Goal: Answer question/provide support: Share knowledge or assist other users

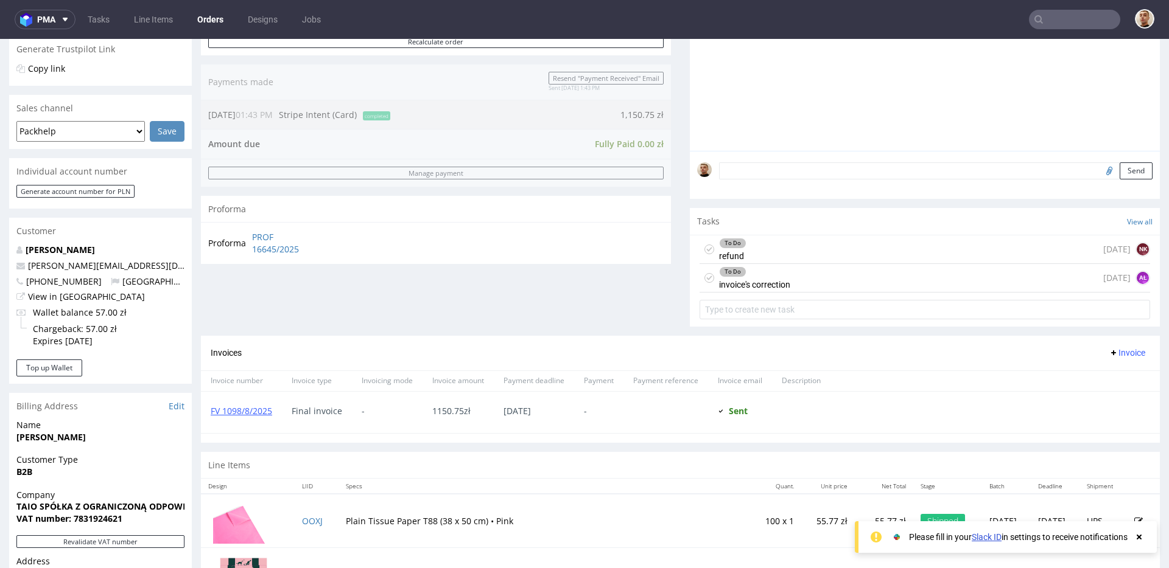
scroll to position [539, 0]
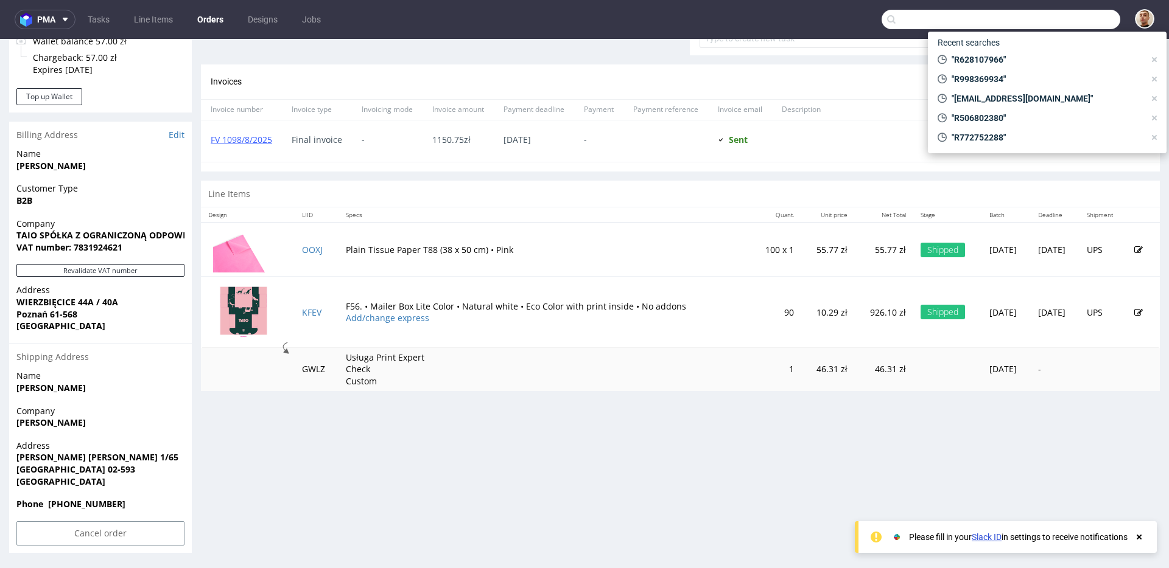
click at [1074, 17] on input "text" at bounding box center [1000, 19] width 239 height 19
paste input "R677825087"
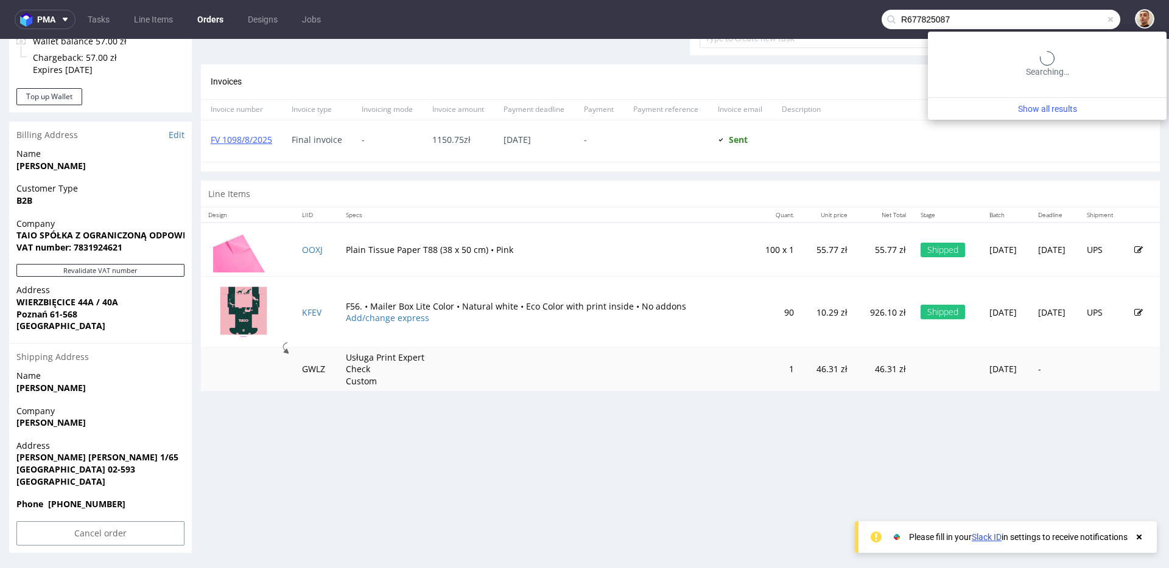
type input "R677825087"
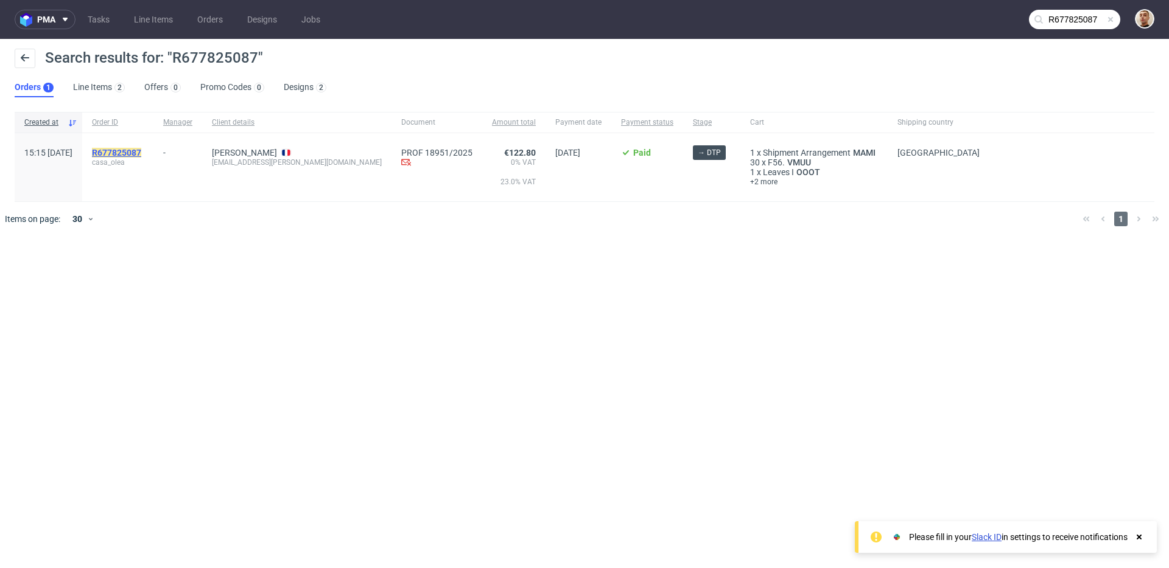
click at [141, 155] on mark "R677825087" at bounding box center [116, 153] width 49 height 10
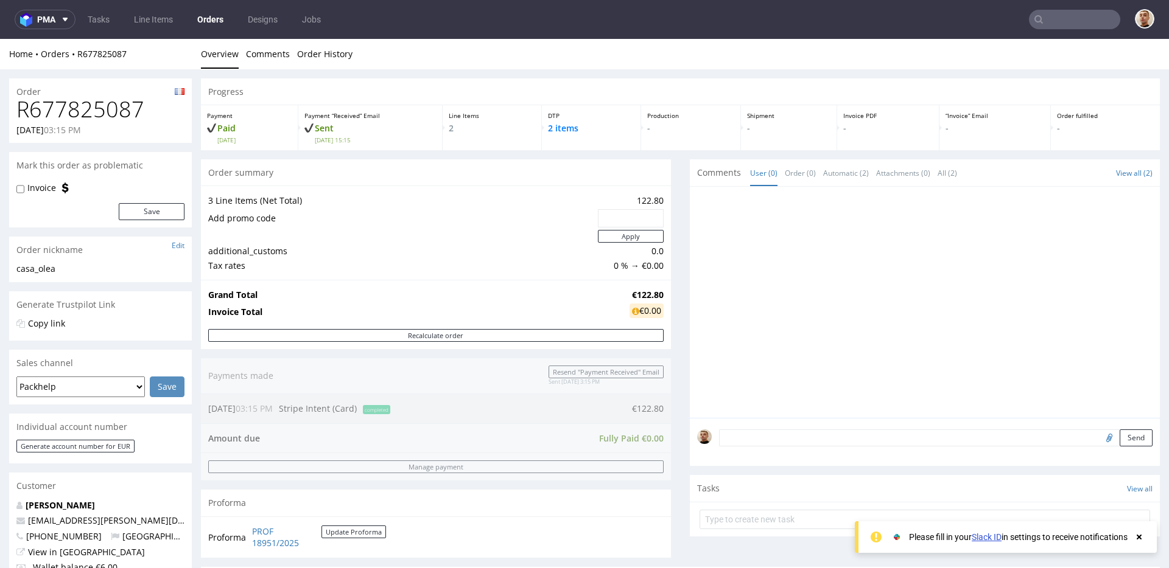
click at [90, 119] on h1 "R677825087" at bounding box center [100, 109] width 168 height 24
copy h1 "R677825087"
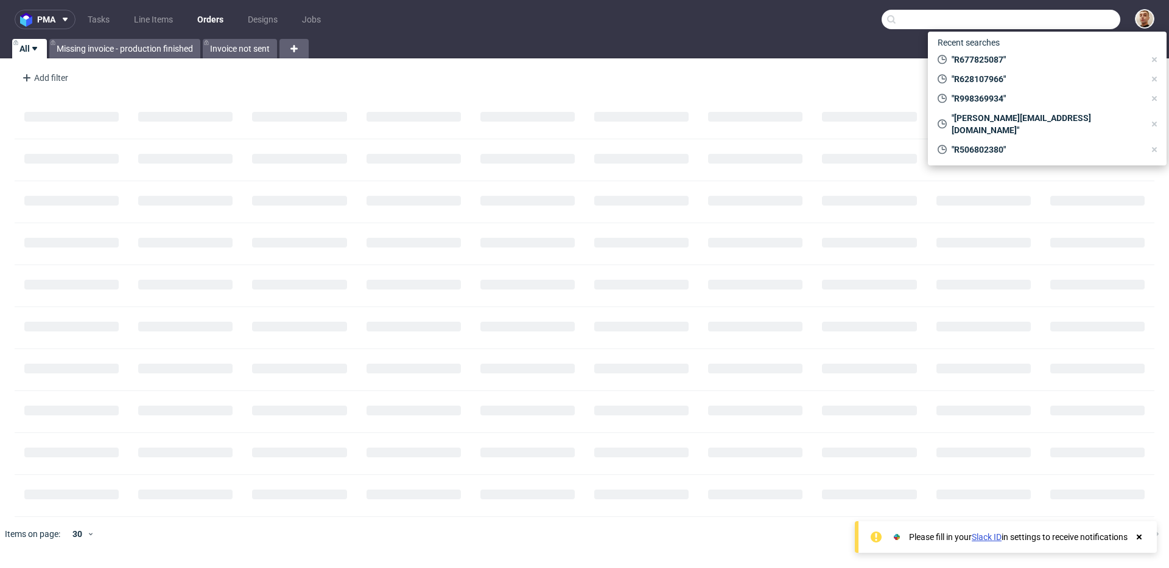
click at [1083, 13] on input "text" at bounding box center [1000, 19] width 239 height 19
paste input "R506802380"
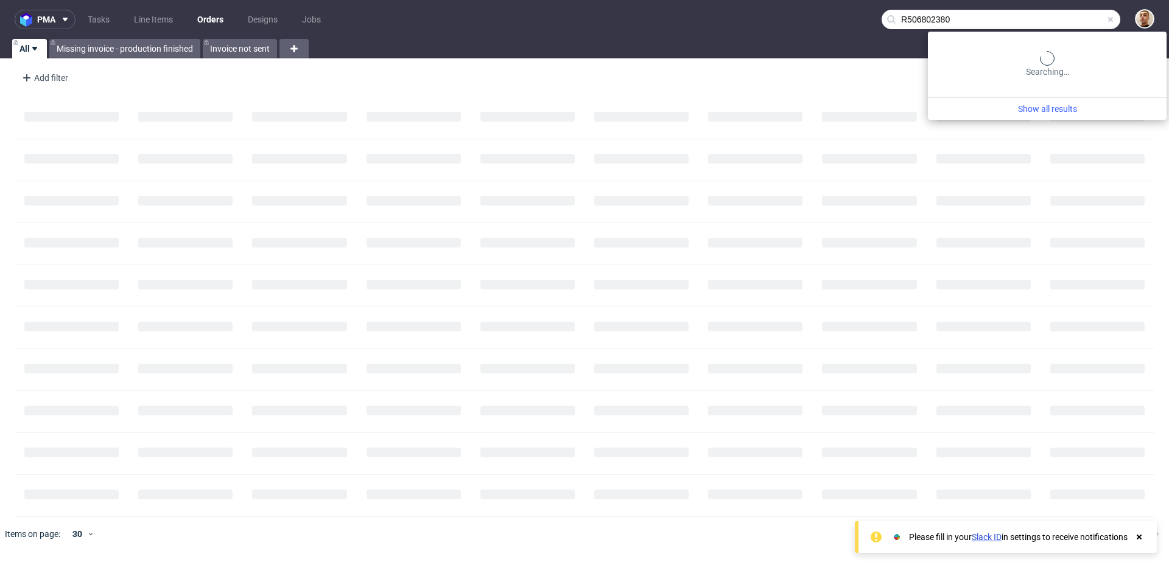
type input "R506802380"
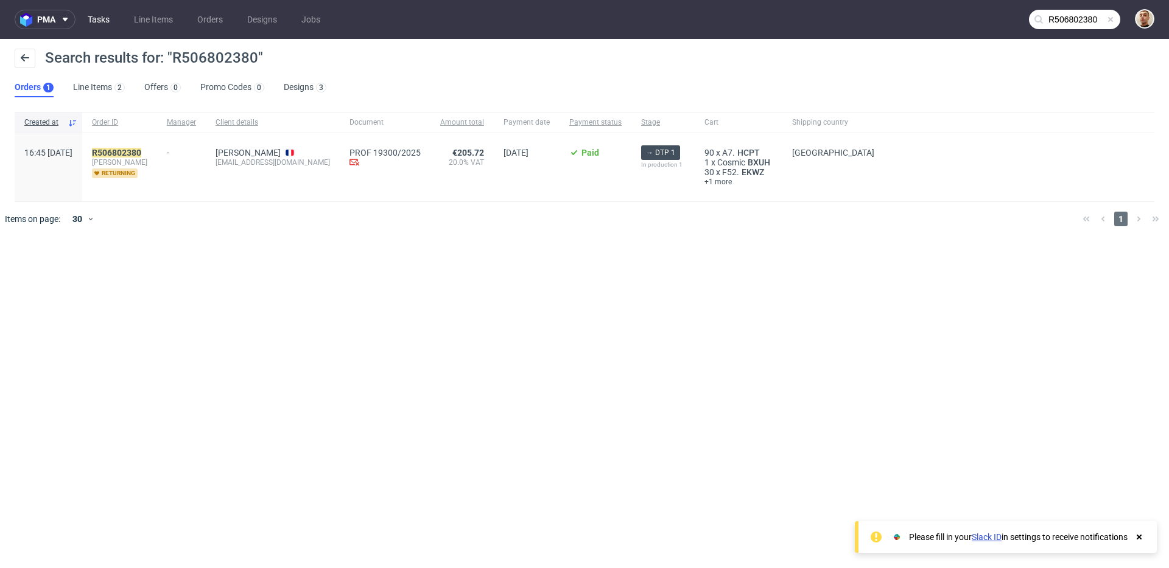
click at [105, 18] on link "Tasks" at bounding box center [98, 19] width 37 height 19
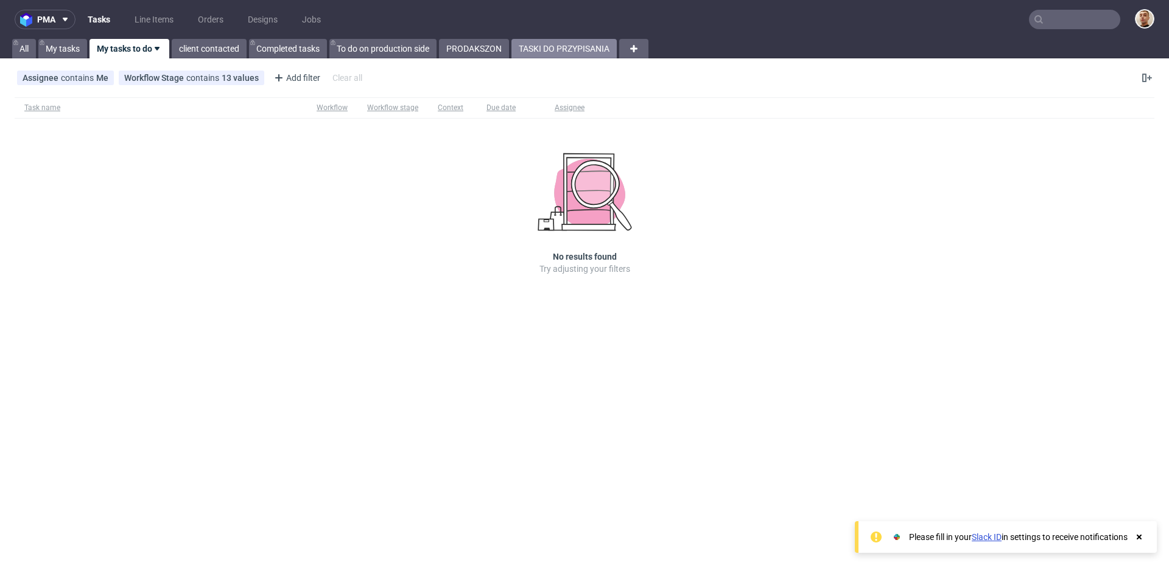
click at [568, 52] on link "TASKI DO PRZYPISANIA" at bounding box center [563, 48] width 105 height 19
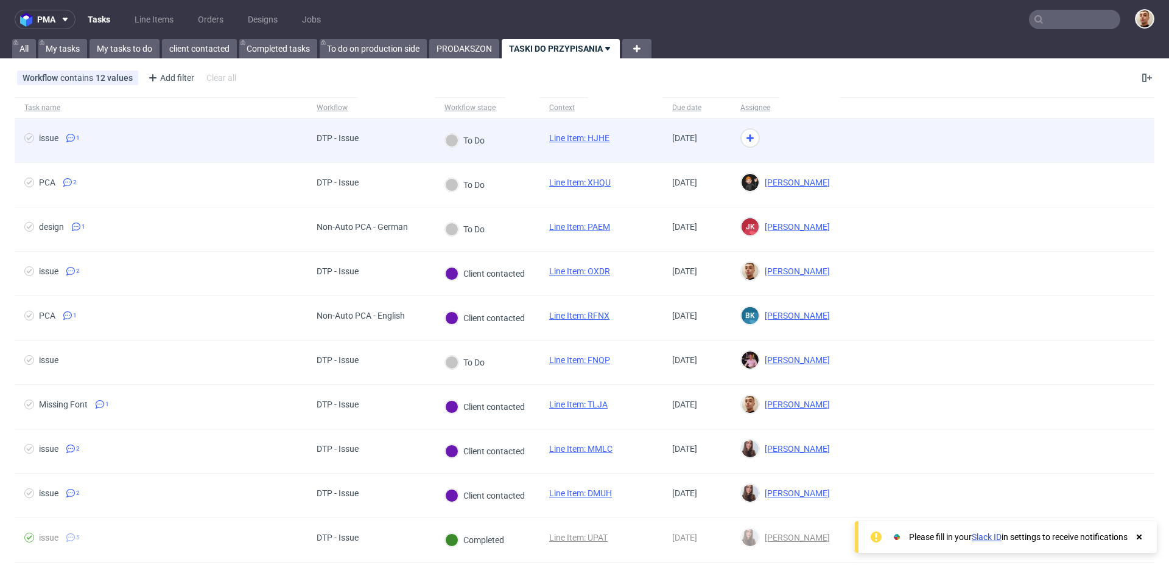
click at [505, 131] on div "To Do" at bounding box center [487, 141] width 105 height 44
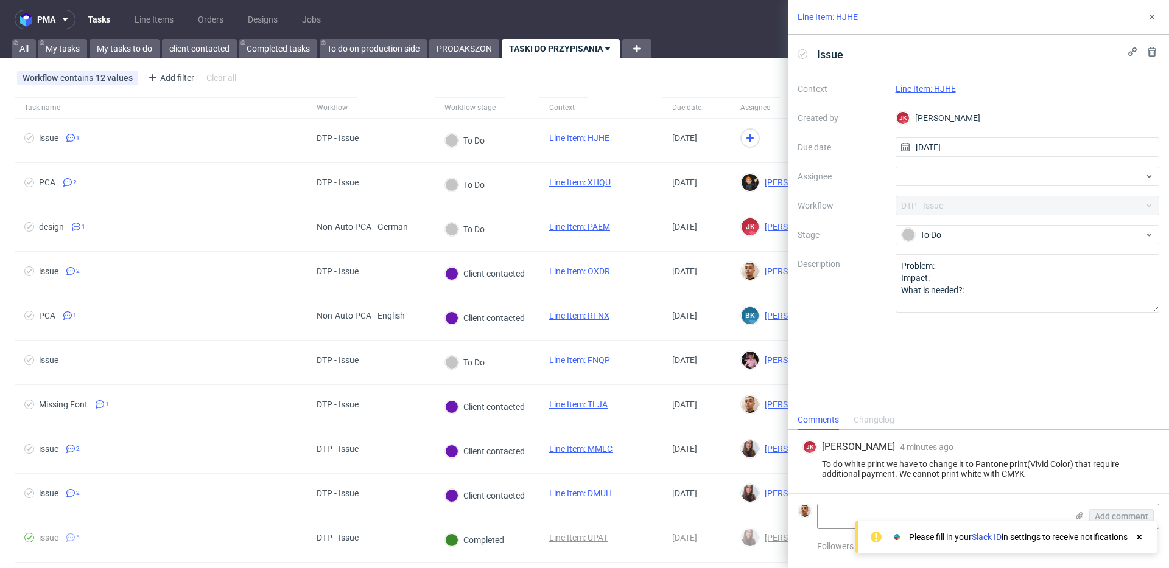
click at [943, 86] on link "Line Item: HJHE" at bounding box center [925, 89] width 60 height 10
click at [942, 177] on div at bounding box center [1027, 176] width 264 height 19
type input "zeniu"
click at [946, 197] on div "Zeniuk Magdalena" at bounding box center [1027, 203] width 254 height 19
click at [1144, 13] on div "Line Item: HJHE" at bounding box center [978, 17] width 381 height 35
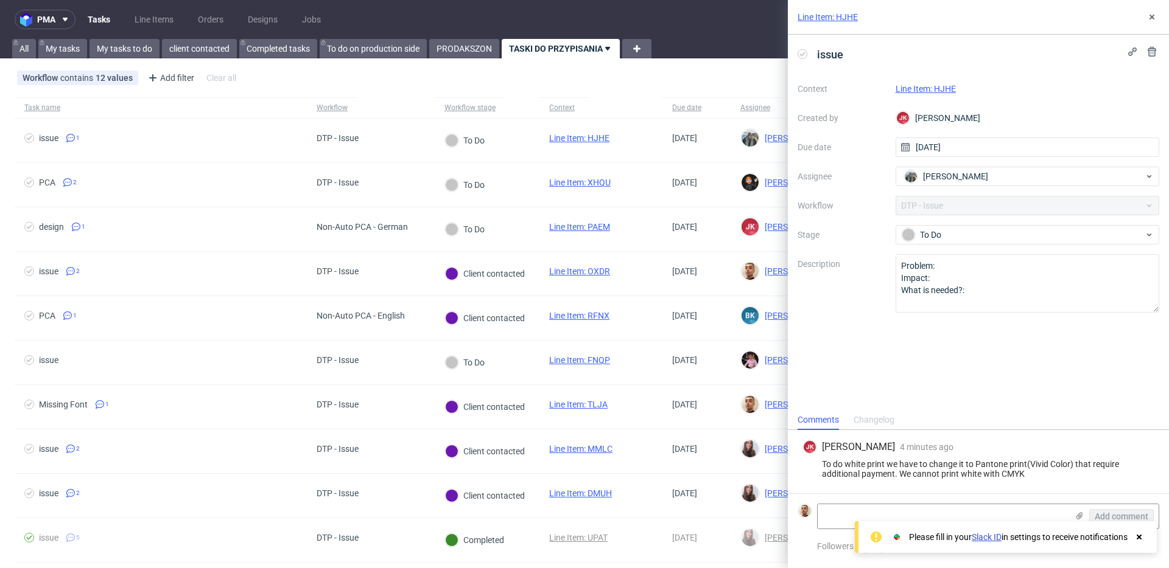
click at [1144, 12] on div "Line Item: HJHE" at bounding box center [978, 17] width 381 height 35
click at [1152, 23] on button at bounding box center [1151, 17] width 15 height 15
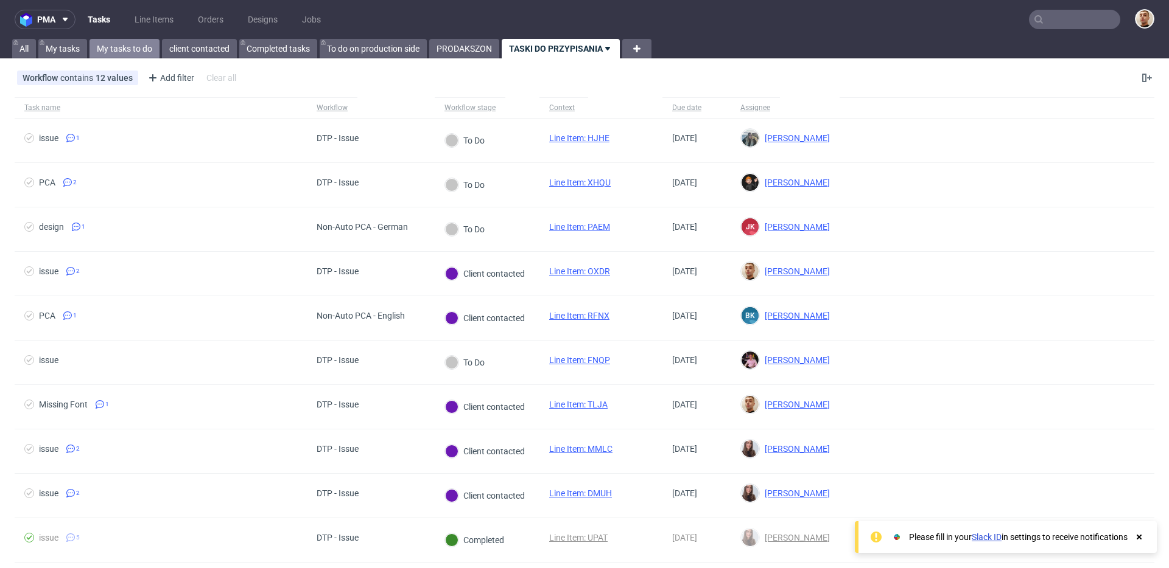
click at [134, 49] on link "My tasks to do" at bounding box center [124, 48] width 70 height 19
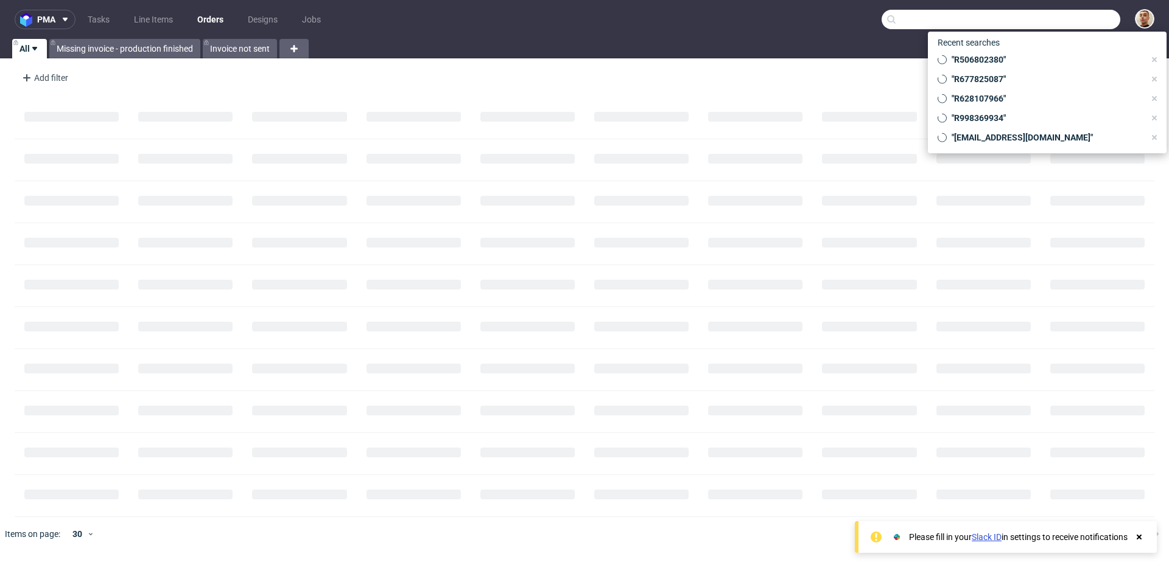
click at [1052, 19] on input "text" at bounding box center [1000, 19] width 239 height 19
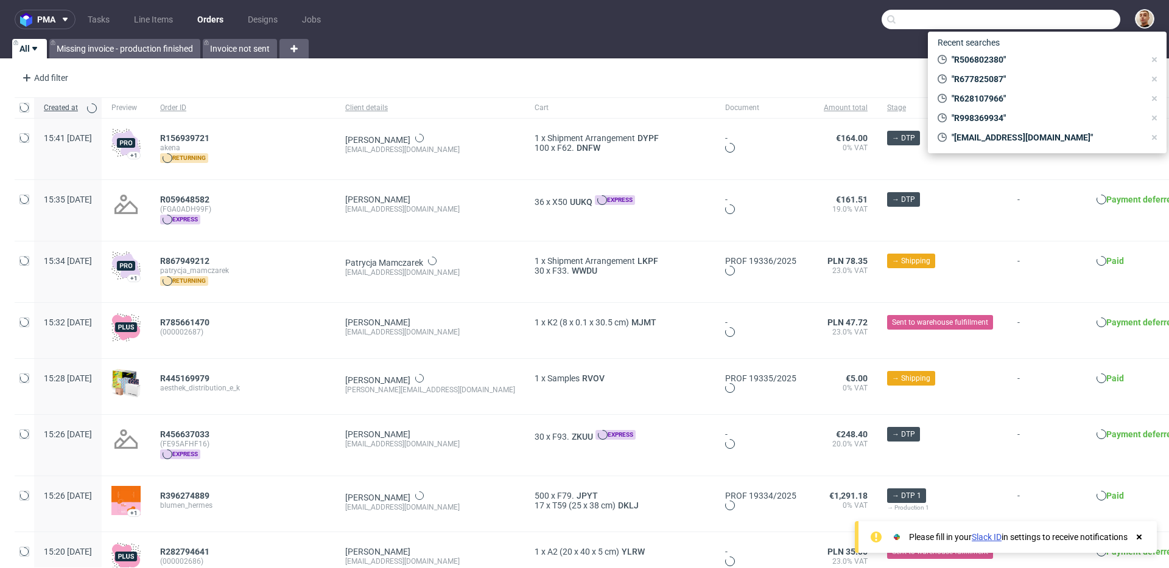
paste input "R034278559"
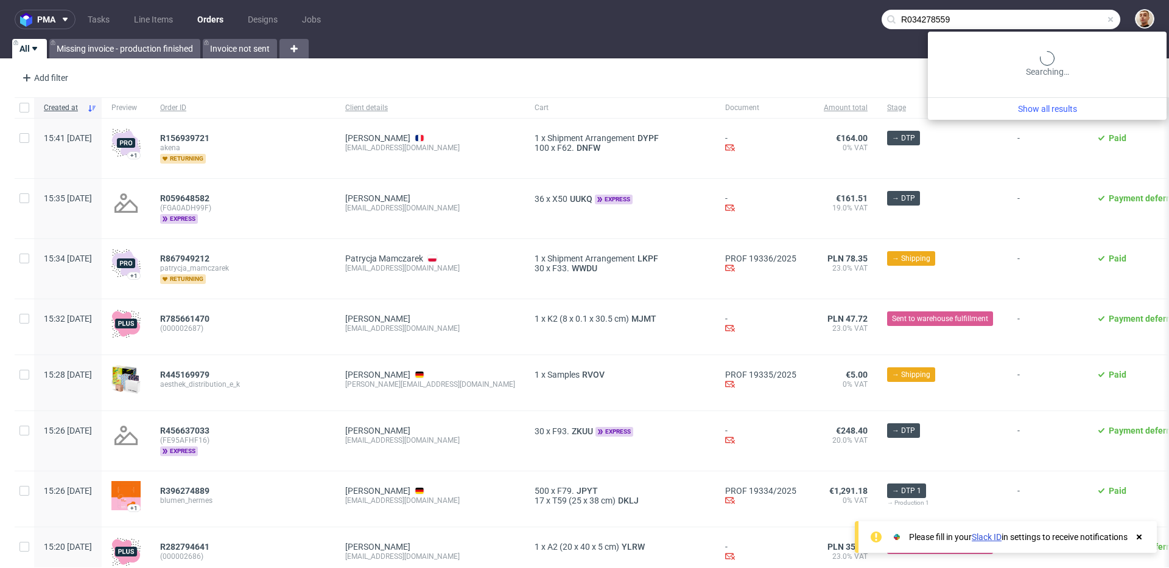
type input "R034278559"
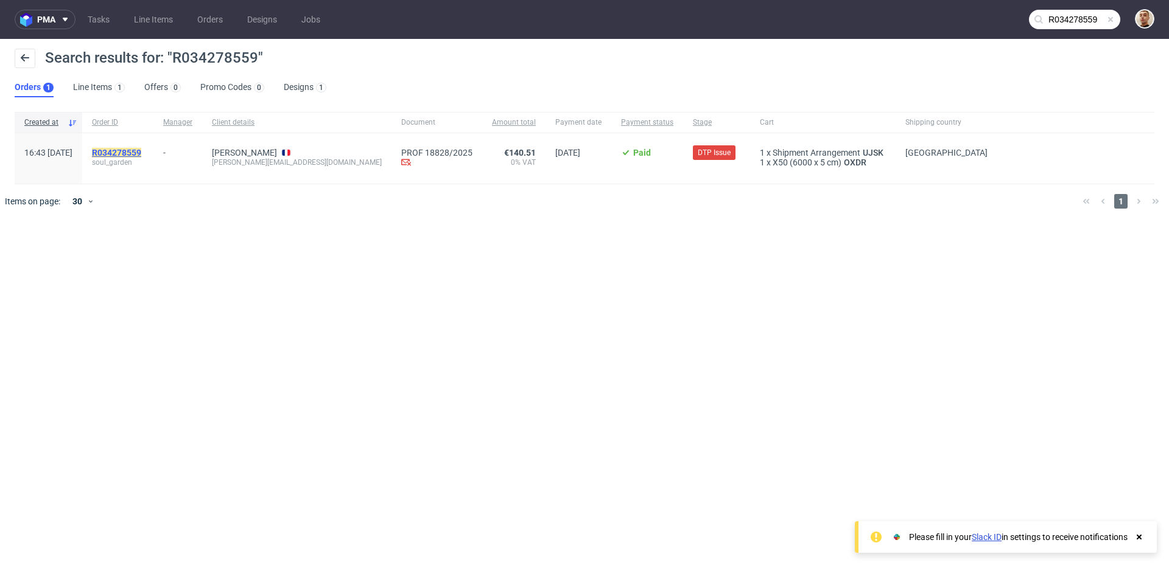
click at [141, 150] on mark "R034278559" at bounding box center [116, 153] width 49 height 10
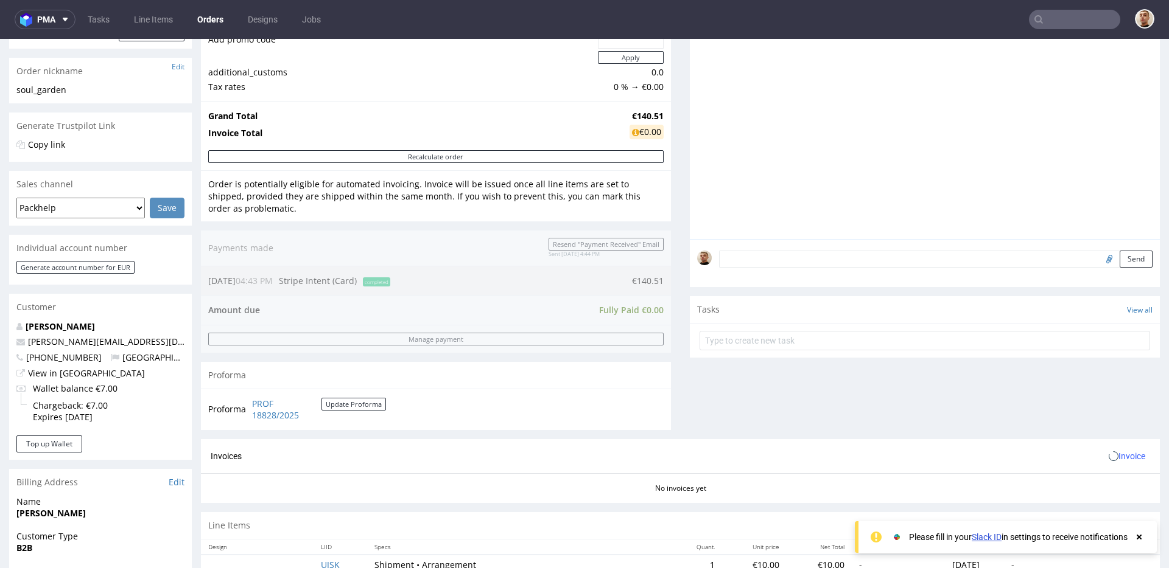
scroll to position [526, 0]
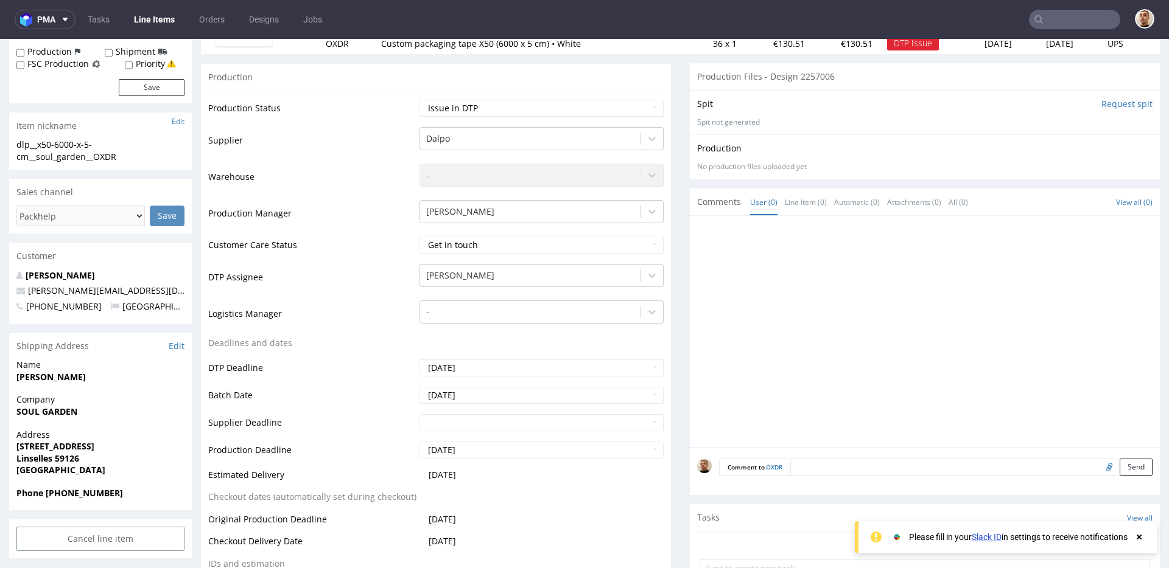
scroll to position [537, 0]
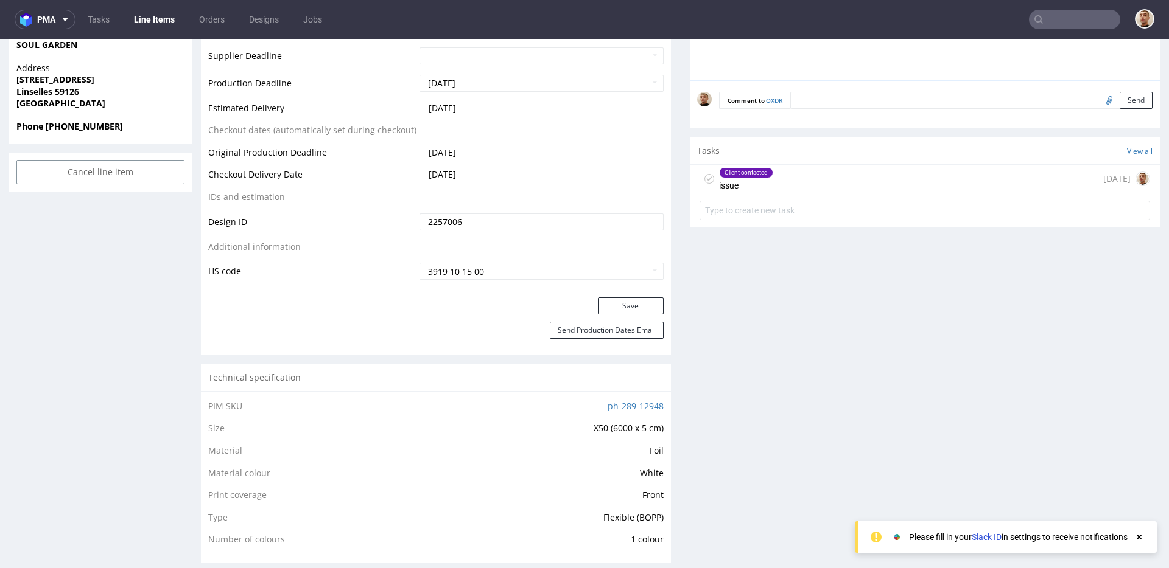
click at [822, 177] on div "Client contacted issue [DATE]" at bounding box center [924, 179] width 450 height 29
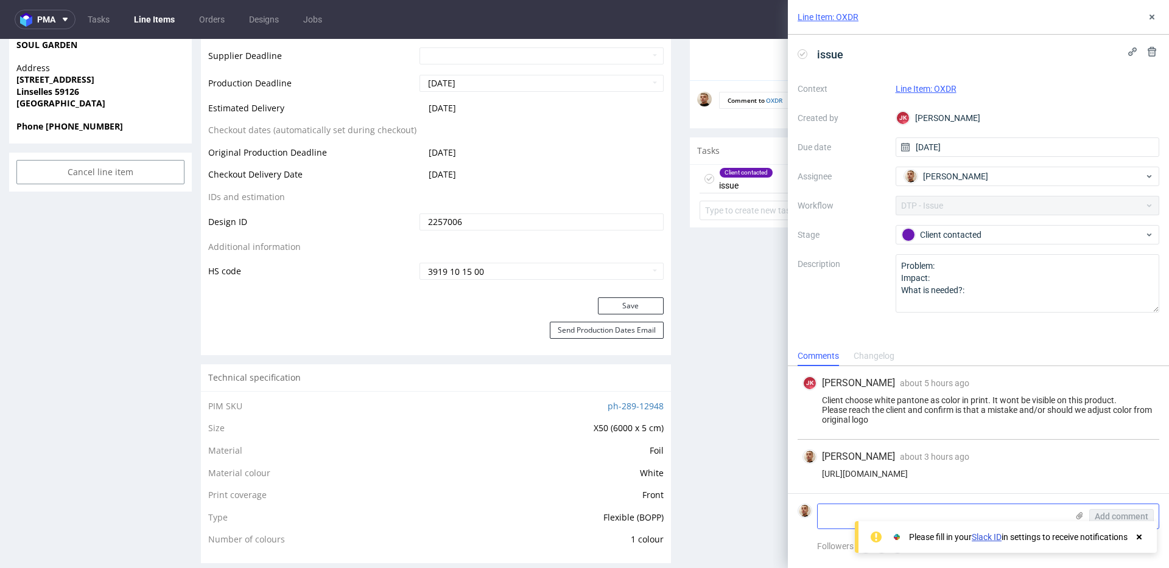
click at [910, 515] on textarea at bounding box center [942, 517] width 250 height 24
paste textarea "Tak, zgadza się, jest to błąd i można dostosować kolor na podstawie oryginalneg…"
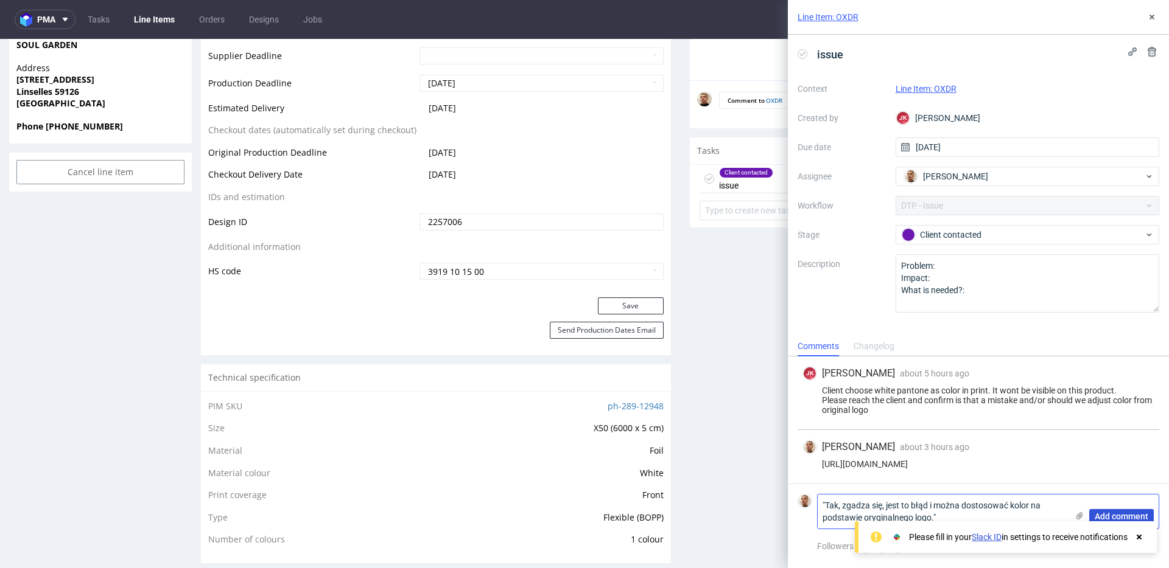
type textarea ""Tak, zgadza się, jest to błąd i można dostosować kolor na podstawie oryginalne…"
click at [1128, 517] on span "Add comment" at bounding box center [1121, 516] width 54 height 9
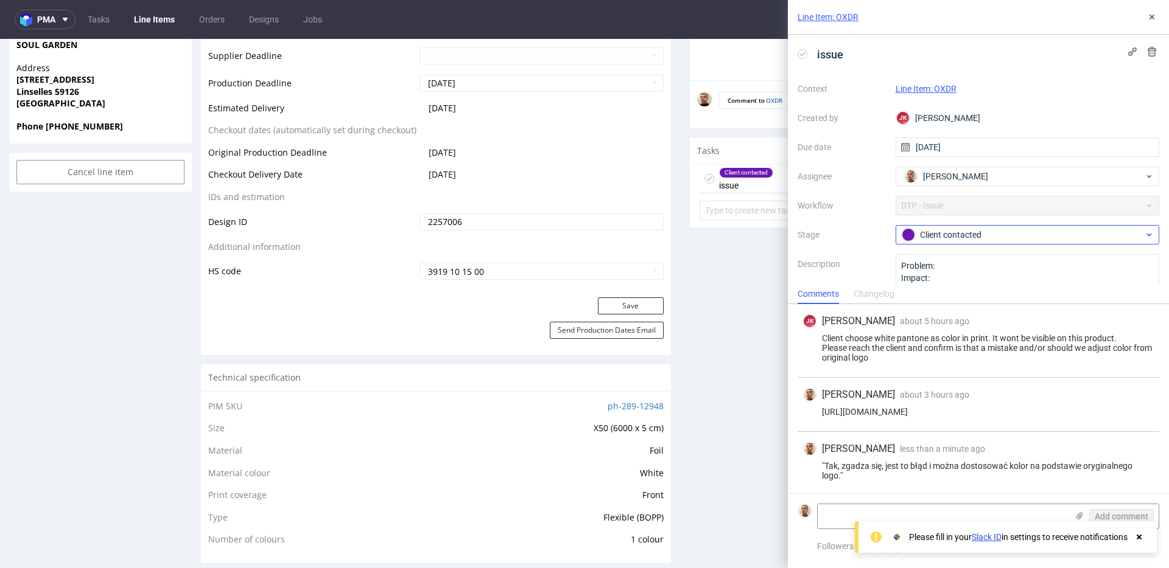
scroll to position [2, 0]
click at [923, 235] on div "Client contacted" at bounding box center [1022, 234] width 242 height 13
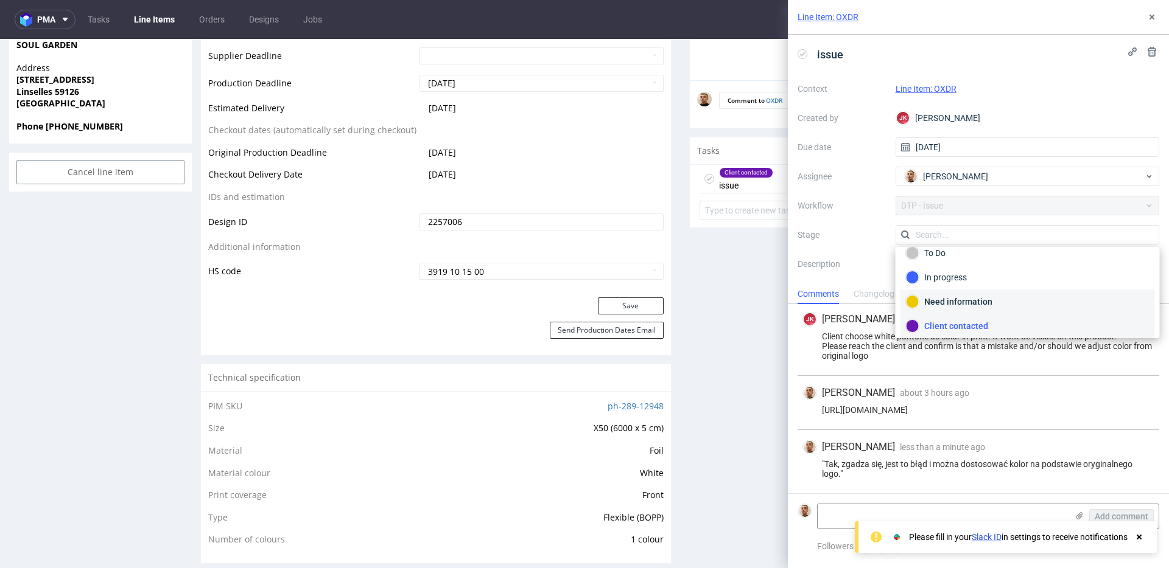
scroll to position [89, 0]
click at [949, 299] on div "Completed" at bounding box center [1027, 296] width 243 height 13
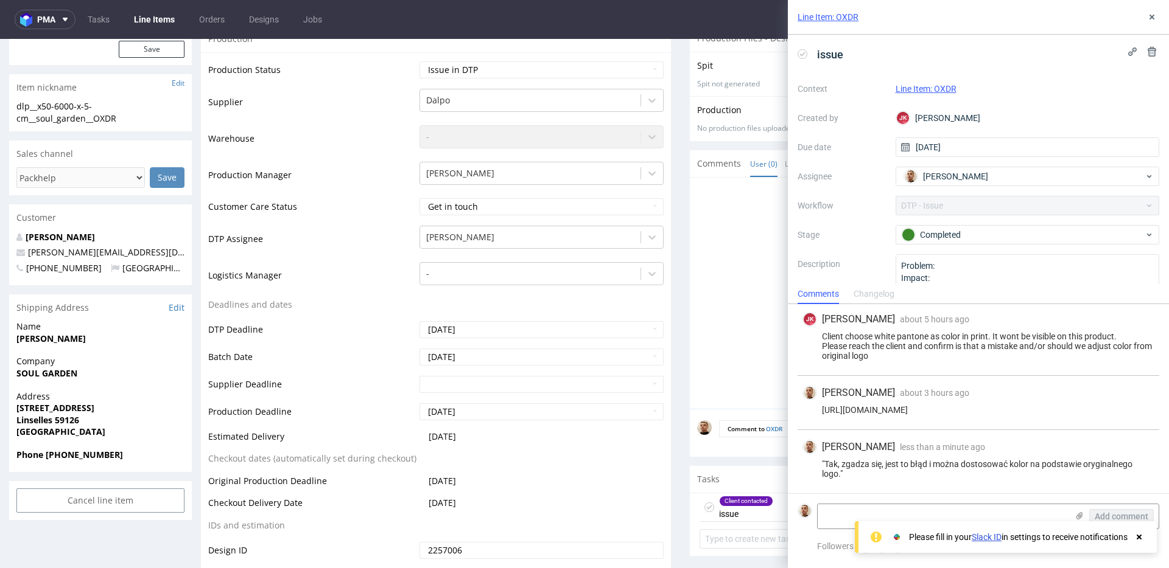
scroll to position [0, 0]
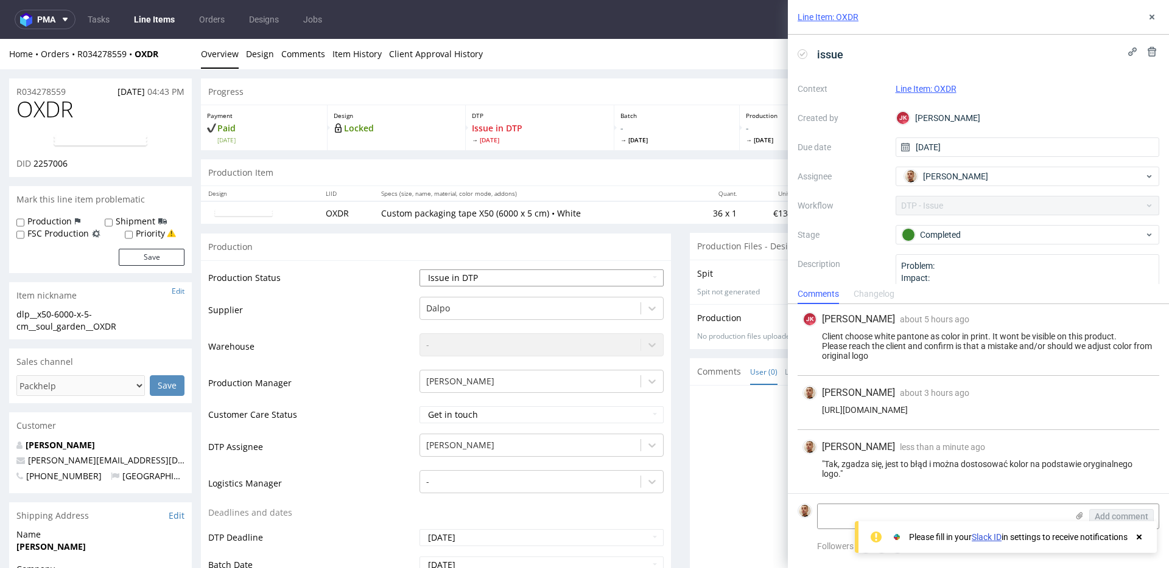
click at [537, 280] on select "Waiting for Artwork Waiting for Diecut Waiting for Mockup Waiting for DTP Waiti…" at bounding box center [541, 278] width 244 height 17
select select "back_for_dtp"
click at [419, 270] on select "Waiting for Artwork Waiting for Diecut Waiting for Mockup Waiting for DTP Waiti…" at bounding box center [541, 278] width 244 height 17
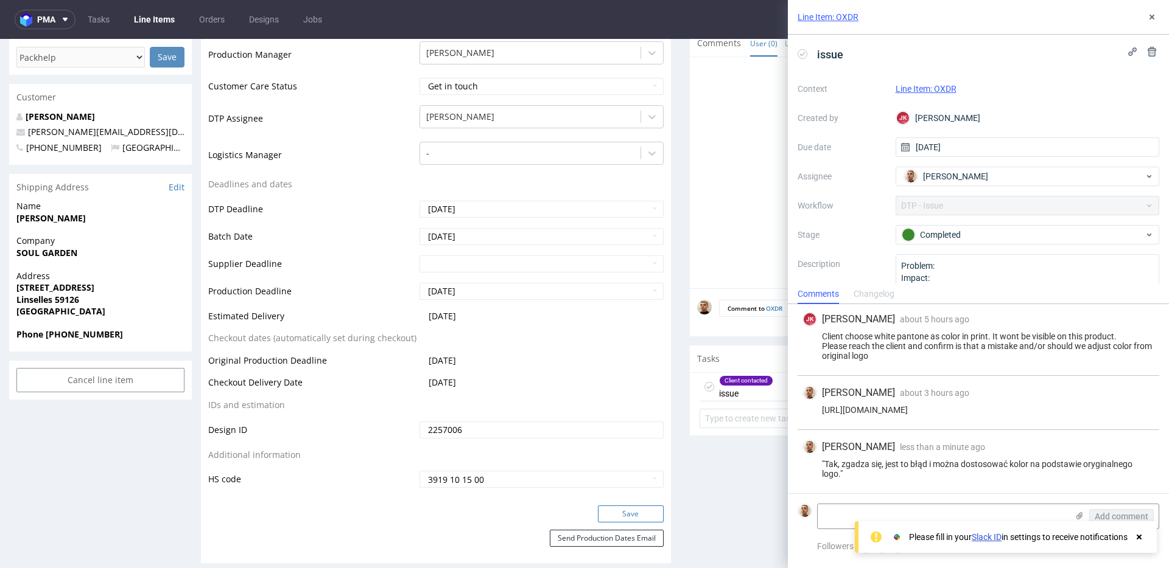
click at [617, 519] on button "Save" at bounding box center [631, 514] width 66 height 17
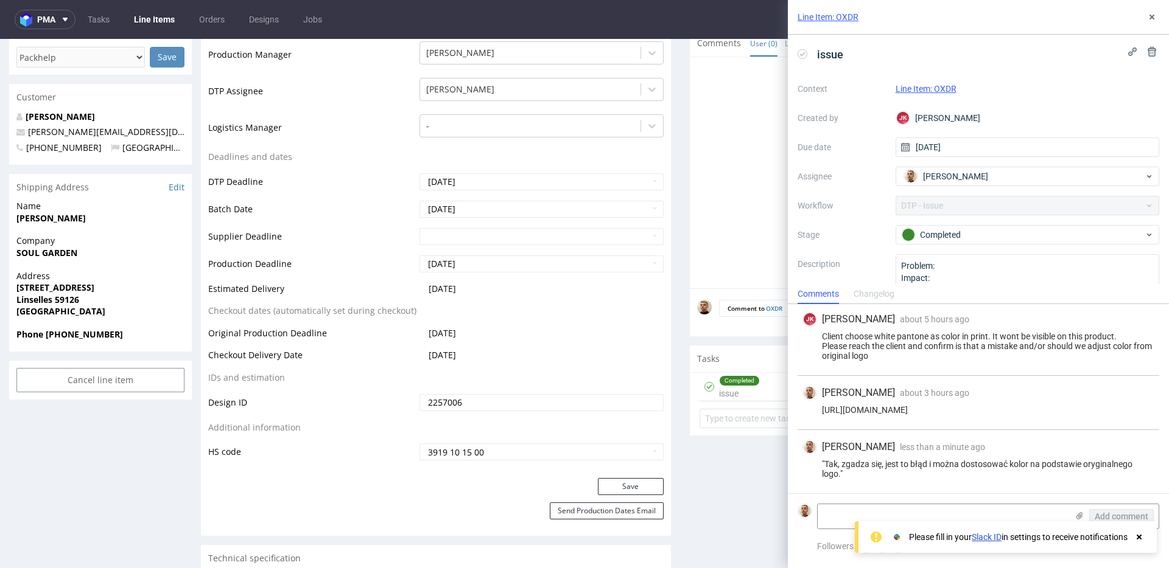
scroll to position [0, 0]
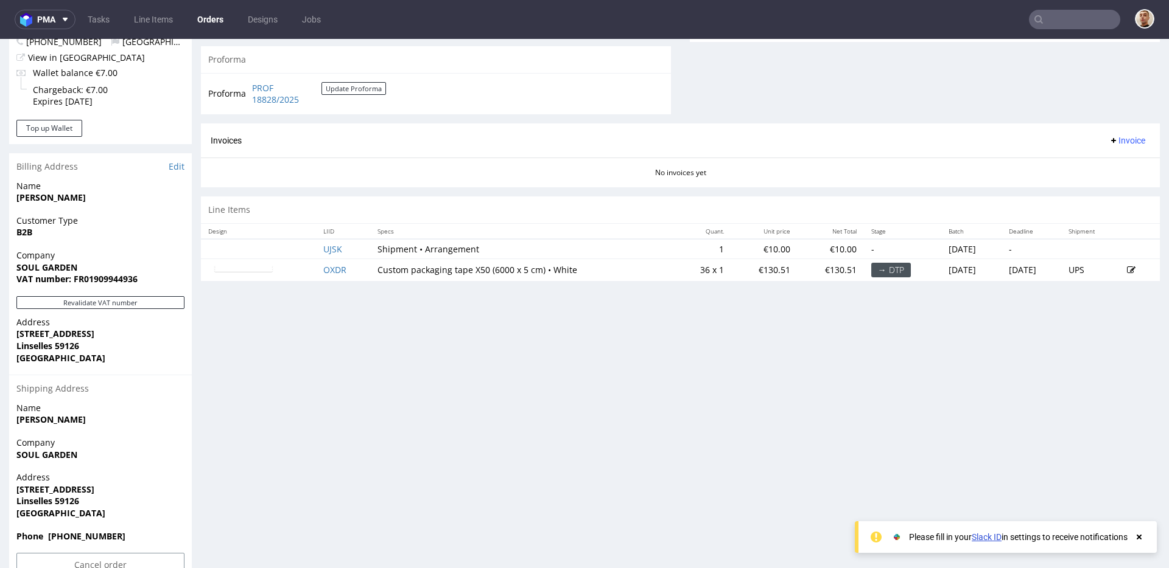
scroll to position [526, 0]
